Goal: Check status: Check status

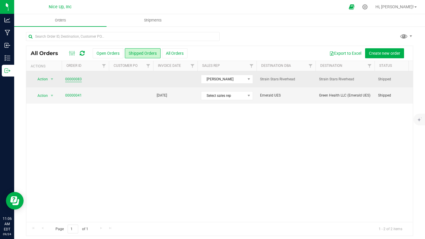
click at [71, 78] on link "00000083" at bounding box center [73, 80] width 17 height 6
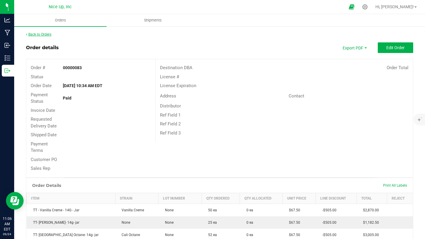
click at [50, 36] on link "Back to Orders" at bounding box center [38, 34] width 25 height 4
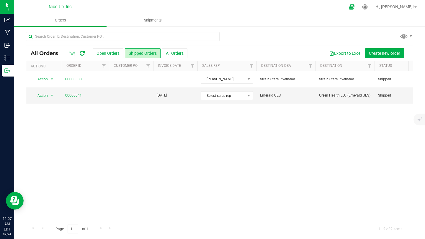
click at [209, 131] on div "Action Action Clone order Order audit log Print COAs (single PDF) Print COAs (z…" at bounding box center [219, 146] width 386 height 151
click at [204, 121] on div "Action Action Clone order Order audit log Print COAs (single PDF) Print COAs (z…" at bounding box center [219, 146] width 386 height 151
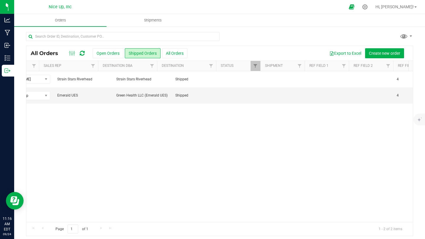
scroll to position [0, 203]
click at [209, 69] on link "Filter" at bounding box center [211, 66] width 10 height 10
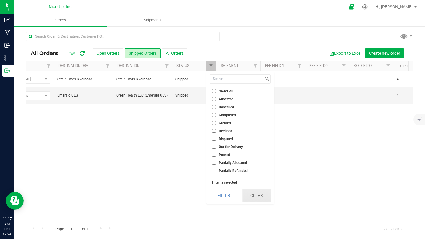
click at [250, 198] on button "Clear" at bounding box center [256, 195] width 28 height 13
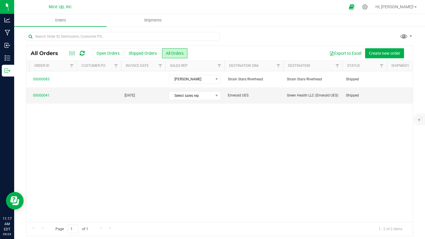
scroll to position [0, 32]
click at [146, 58] on button "Shipped Orders" at bounding box center [143, 53] width 36 height 10
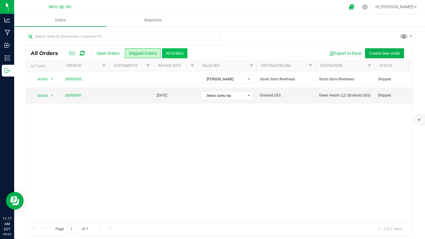
click at [173, 56] on button "All Orders" at bounding box center [174, 53] width 25 height 10
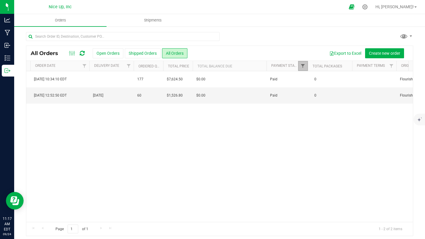
click at [300, 66] on link "Filter" at bounding box center [303, 66] width 10 height 10
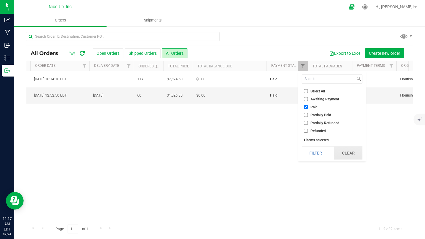
click at [342, 153] on button "Clear" at bounding box center [348, 153] width 28 height 13
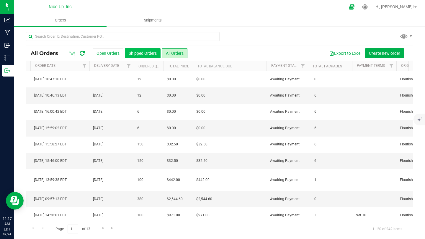
click at [142, 53] on button "Shipped Orders" at bounding box center [143, 53] width 36 height 10
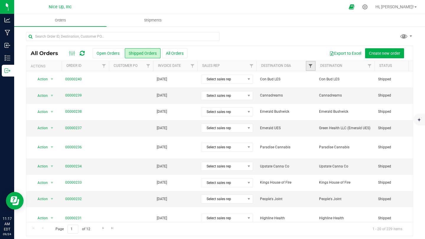
click at [309, 66] on span "Filter" at bounding box center [310, 66] width 5 height 5
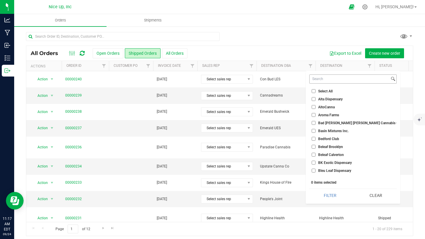
click at [330, 82] on input at bounding box center [349, 79] width 80 height 9
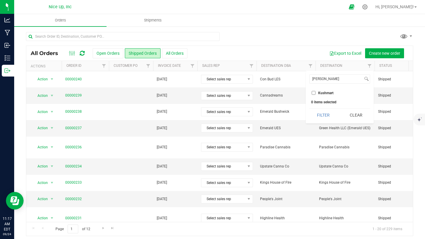
type input "kushma"
click at [313, 92] on input "Kushmart" at bounding box center [313, 93] width 4 height 4
checkbox input "true"
click at [335, 114] on button "Filter" at bounding box center [323, 115] width 28 height 13
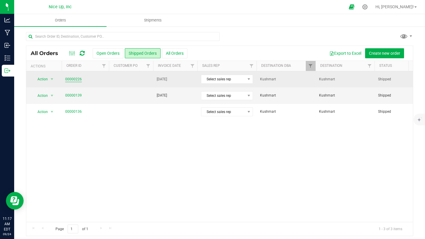
click at [72, 81] on link "00000226" at bounding box center [73, 80] width 17 height 6
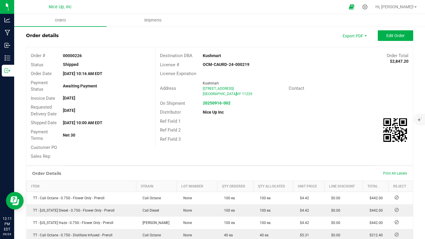
scroll to position [12, 0]
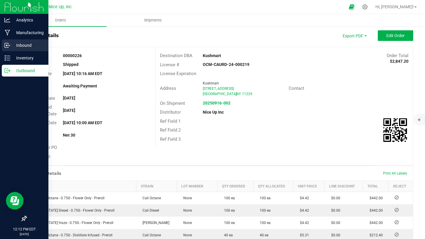
click at [6, 47] on icon at bounding box center [7, 45] width 6 height 6
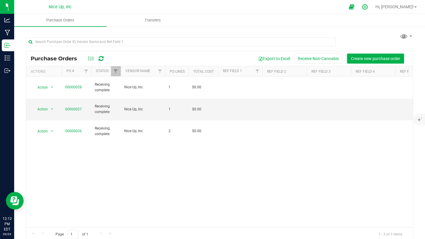
click at [368, 6] on icon at bounding box center [364, 7] width 6 height 6
click at [367, 7] on icon at bounding box center [365, 7] width 6 height 6
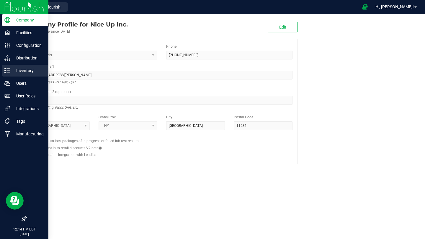
click at [11, 73] on p "Inventory" at bounding box center [27, 70] width 35 height 7
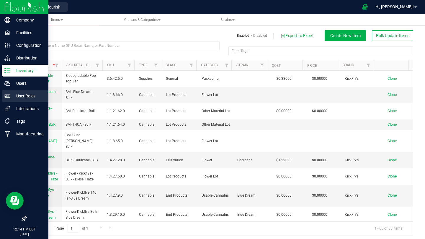
click at [25, 95] on p "User Roles" at bounding box center [27, 96] width 35 height 7
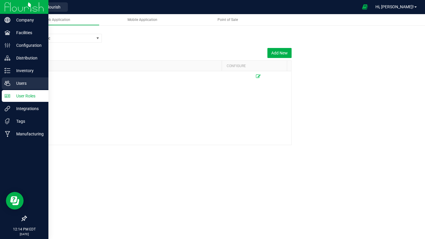
click at [27, 78] on div "Users" at bounding box center [25, 84] width 47 height 12
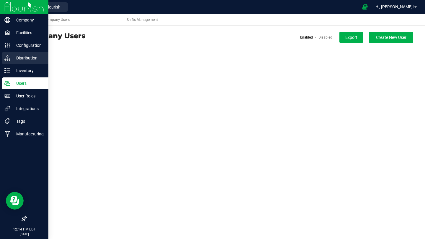
click at [28, 57] on p "Distribution" at bounding box center [27, 58] width 35 height 7
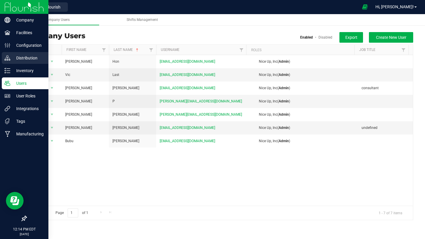
click at [31, 58] on p "Distribution" at bounding box center [27, 58] width 35 height 7
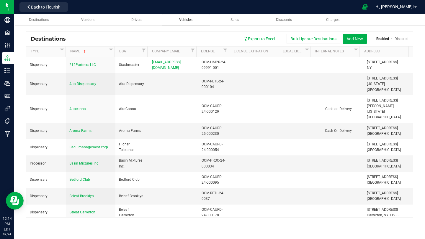
click at [178, 20] on div "Vehicles" at bounding box center [185, 19] width 39 height 5
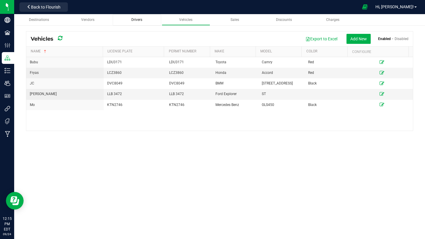
click at [140, 13] on nav "Nice Up, Inc Back to Flourish Hi, [PERSON_NAME]!" at bounding box center [219, 7] width 410 height 14
click at [141, 17] on div "Drivers" at bounding box center [136, 19] width 39 height 5
